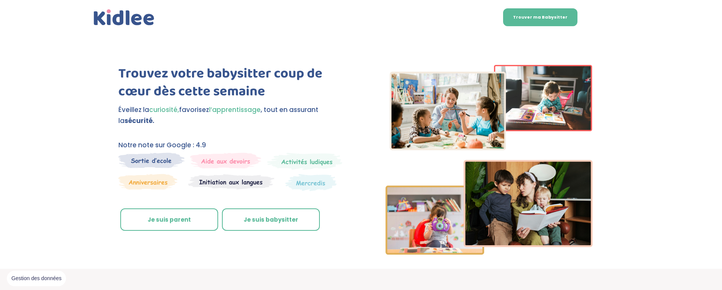
click at [186, 222] on link "Je suis parent" at bounding box center [169, 219] width 98 height 23
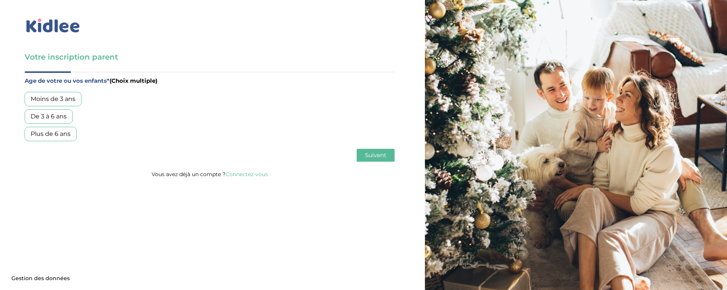
click at [75, 98] on div "Moins de 3 ans" at bounding box center [53, 99] width 57 height 14
click at [369, 154] on span "Suivant" at bounding box center [375, 154] width 21 height 7
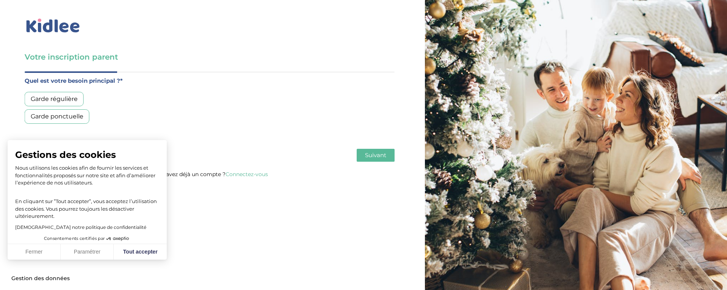
click at [71, 115] on div "Garde ponctuelle" at bounding box center [57, 116] width 65 height 14
click at [42, 249] on button "Fermer" at bounding box center [34, 252] width 53 height 16
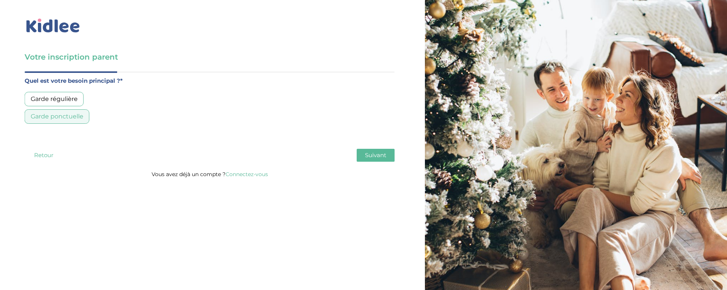
click at [55, 102] on div "Garde régulière" at bounding box center [54, 99] width 59 height 14
click at [370, 156] on span "Suivant" at bounding box center [375, 154] width 21 height 7
click at [81, 99] on div "Moins de 30h/mois" at bounding box center [59, 99] width 69 height 14
click at [364, 154] on button "Suivant" at bounding box center [376, 155] width 38 height 13
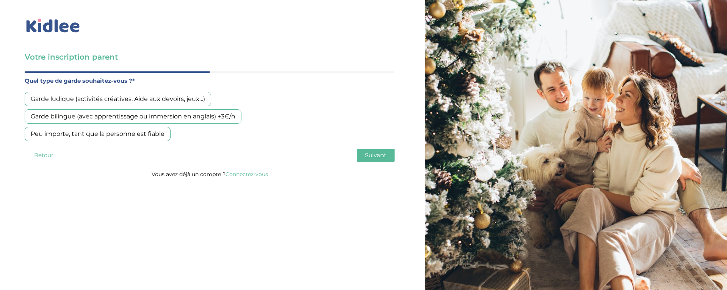
click at [131, 99] on div "Garde ludique (activités créatives, Aide aux devoirs, jeux…)" at bounding box center [118, 99] width 187 height 14
click at [369, 155] on span "Suivant" at bounding box center [375, 154] width 21 height 7
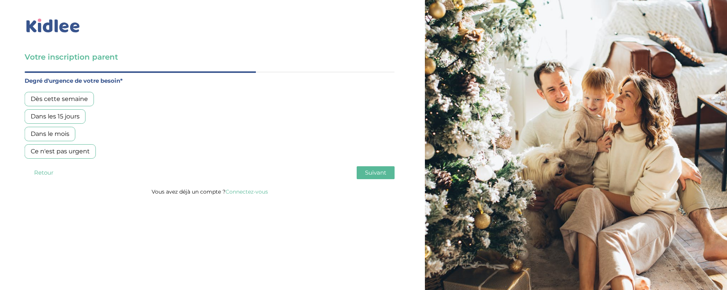
click at [62, 113] on div "Dans les 15 jours" at bounding box center [55, 116] width 61 height 14
click at [53, 99] on div "Dès cette semaine" at bounding box center [59, 99] width 69 height 14
click at [79, 117] on div "Dans les 15 jours" at bounding box center [55, 116] width 61 height 14
click at [364, 169] on button "Suivant" at bounding box center [376, 172] width 38 height 13
click at [82, 97] on div "Oui, via une agence" at bounding box center [61, 99] width 72 height 14
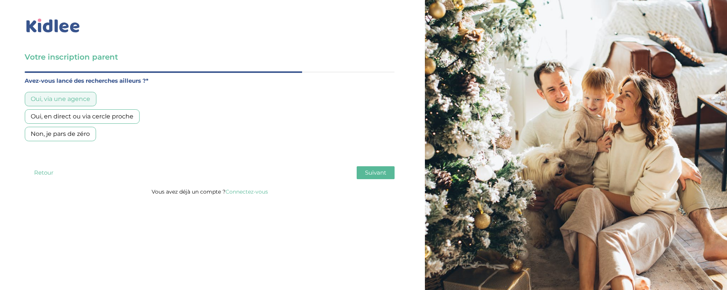
click at [121, 120] on div "Oui, en direct ou via cercle proche" at bounding box center [82, 116] width 115 height 14
click at [81, 99] on div "Oui, via une agence" at bounding box center [61, 99] width 72 height 14
click at [372, 171] on span "Suivant" at bounding box center [375, 172] width 21 height 7
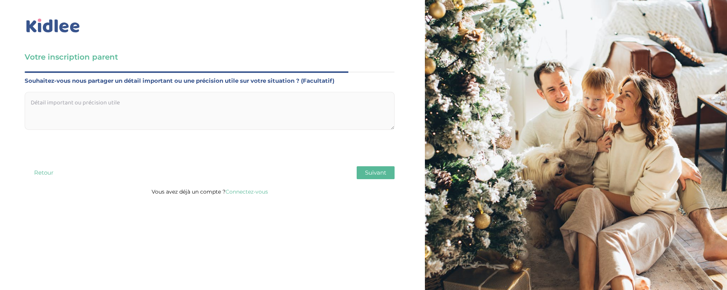
click at [194, 107] on textarea at bounding box center [210, 111] width 370 height 38
click at [364, 171] on button "Suivant" at bounding box center [376, 172] width 38 height 13
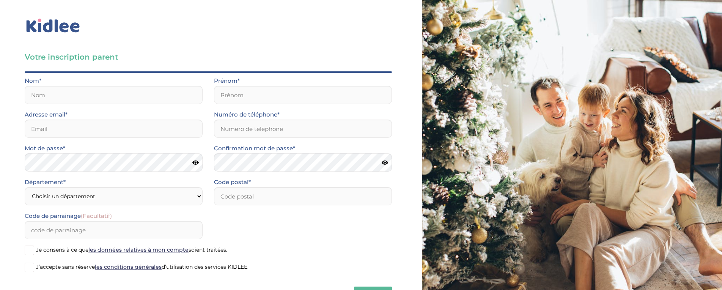
drag, startPoint x: 63, startPoint y: 24, endPoint x: 82, endPoint y: 28, distance: 19.4
click at [82, 28] on link at bounding box center [208, 25] width 367 height 17
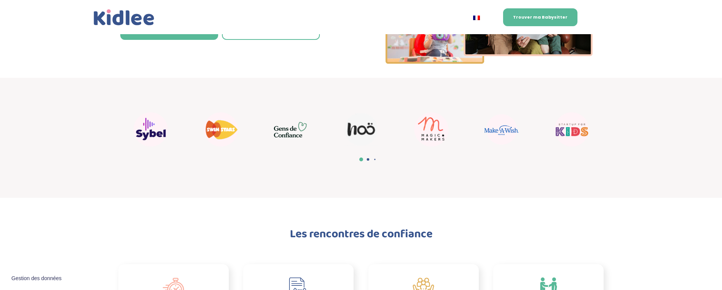
scroll to position [190, 0]
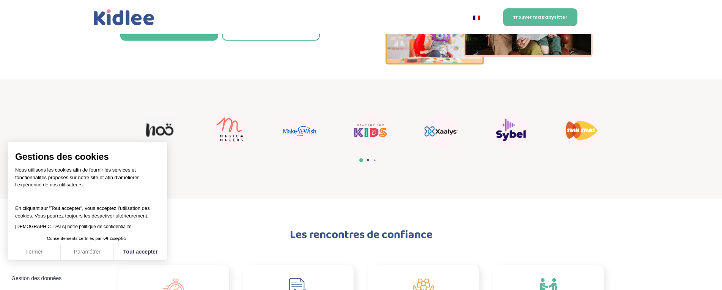
click at [268, 141] on div "13 / 22" at bounding box center [300, 130] width 64 height 38
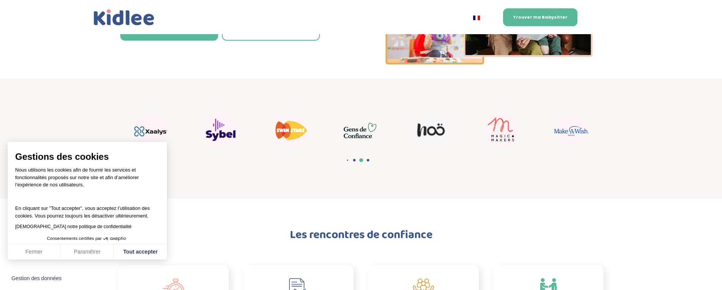
click at [298, 135] on img "17 / 22" at bounding box center [290, 130] width 34 height 34
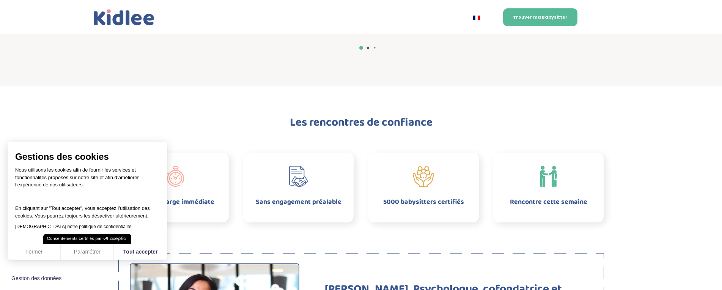
scroll to position [303, 0]
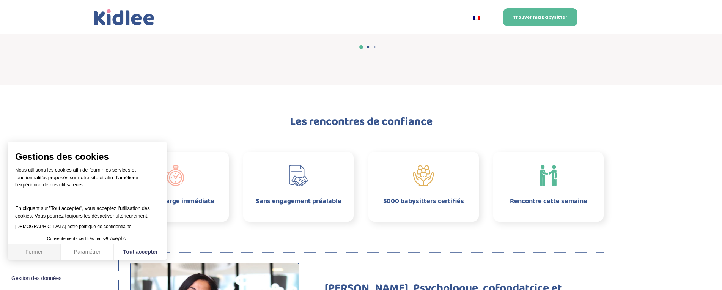
click at [47, 250] on button "Fermer" at bounding box center [34, 252] width 53 height 16
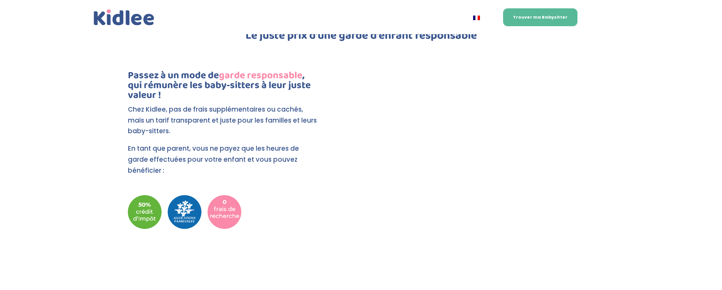
scroll to position [757, 0]
click at [631, 159] on div "Le juste prix d’une garde d’enfant responsable Passez à un mode de garde respon…" at bounding box center [361, 145] width 722 height 293
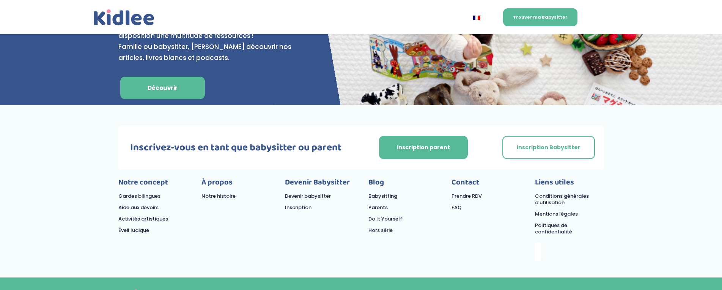
scroll to position [3124, 0]
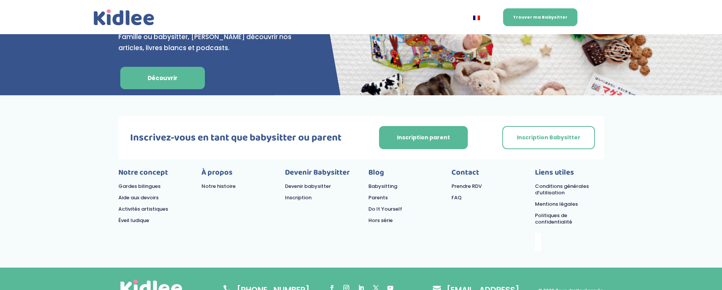
click at [148, 182] on link "Gardes bilingues" at bounding box center [139, 185] width 42 height 7
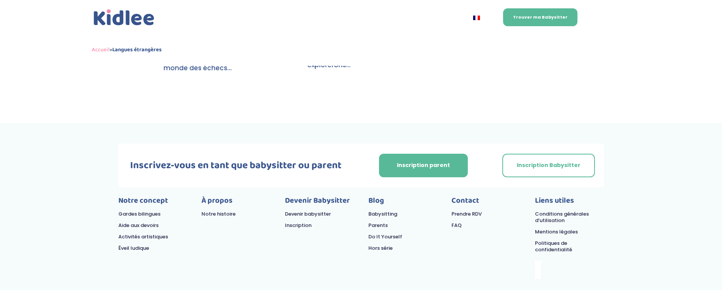
scroll to position [1603, 0]
